Goal: Find specific page/section: Find specific page/section

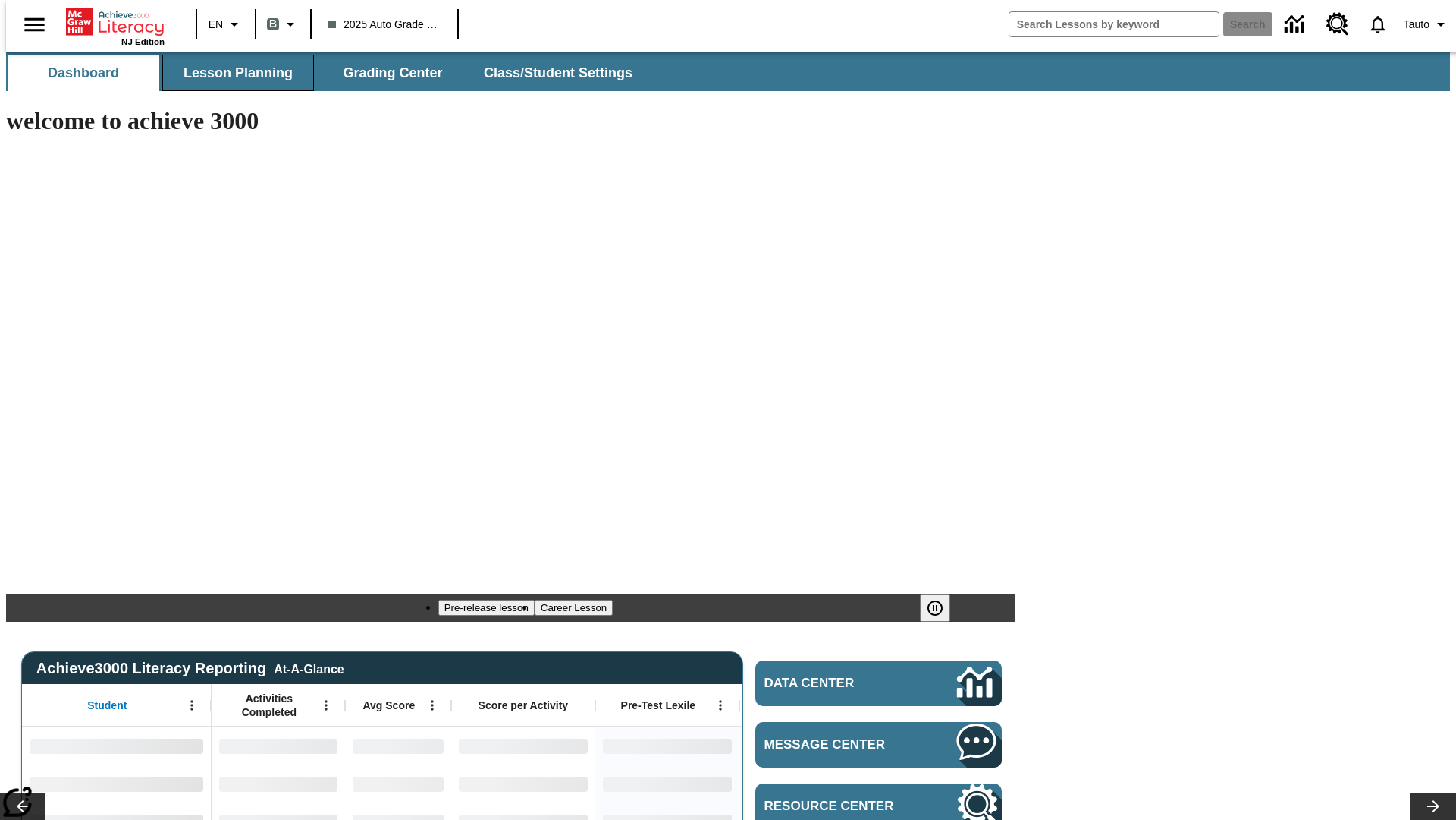
click at [232, 73] on span "Lesson Planning" at bounding box center [239, 73] width 109 height 17
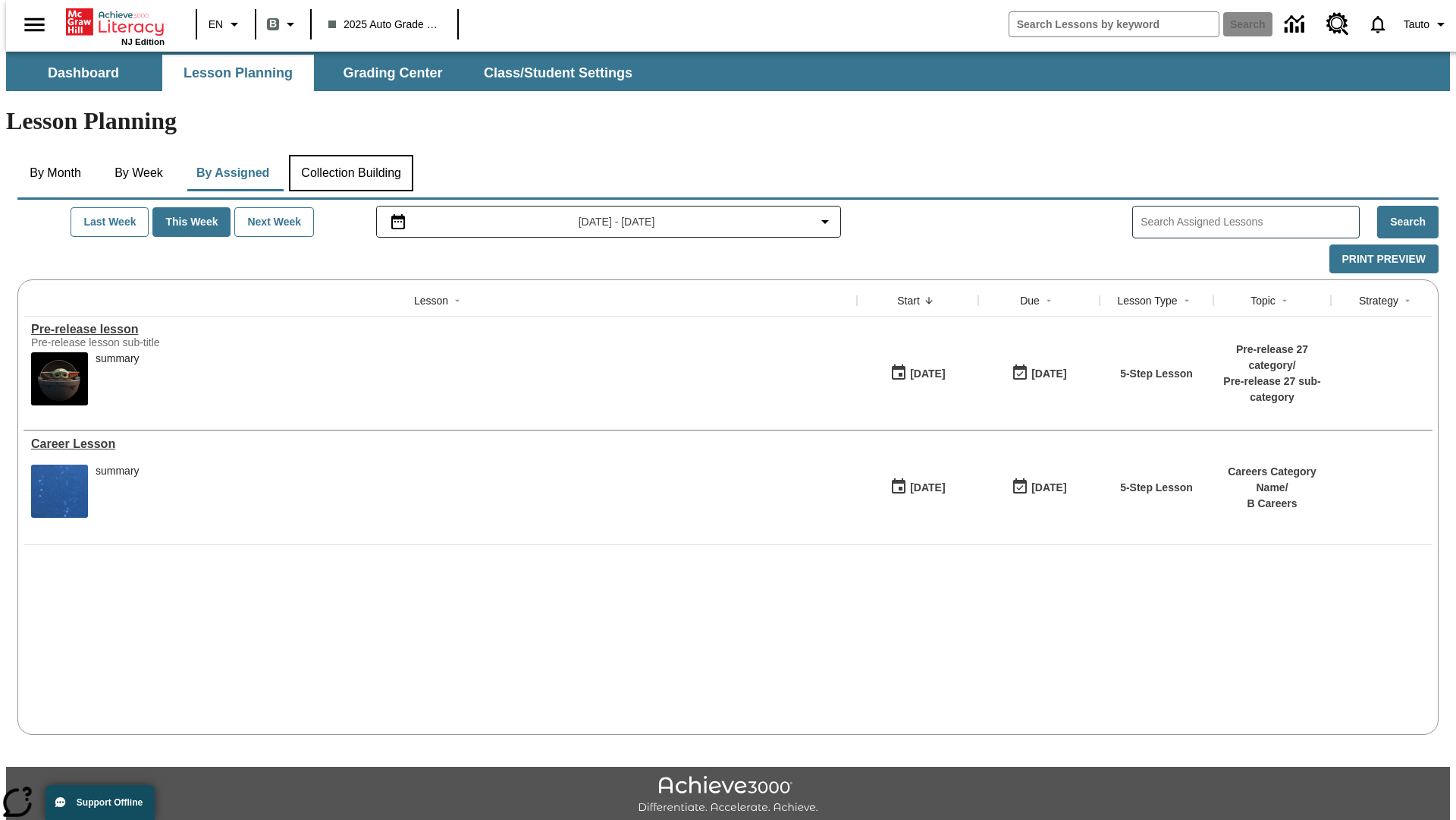
click at [351, 155] on button "Collection Building" at bounding box center [351, 173] width 125 height 36
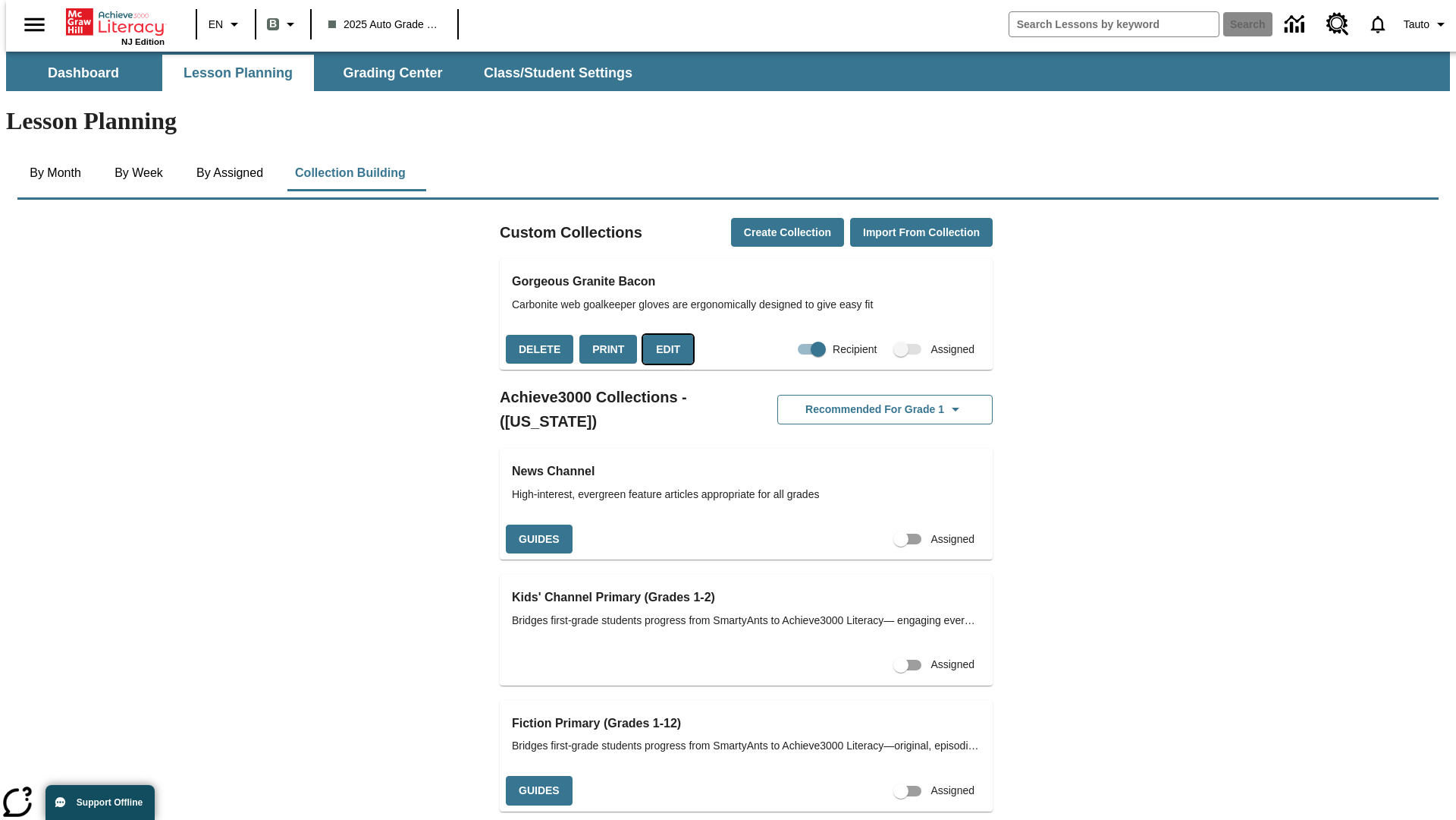
click at [663, 334] on button "Edit" at bounding box center [667, 349] width 50 height 29
